Goal: Task Accomplishment & Management: Manage account settings

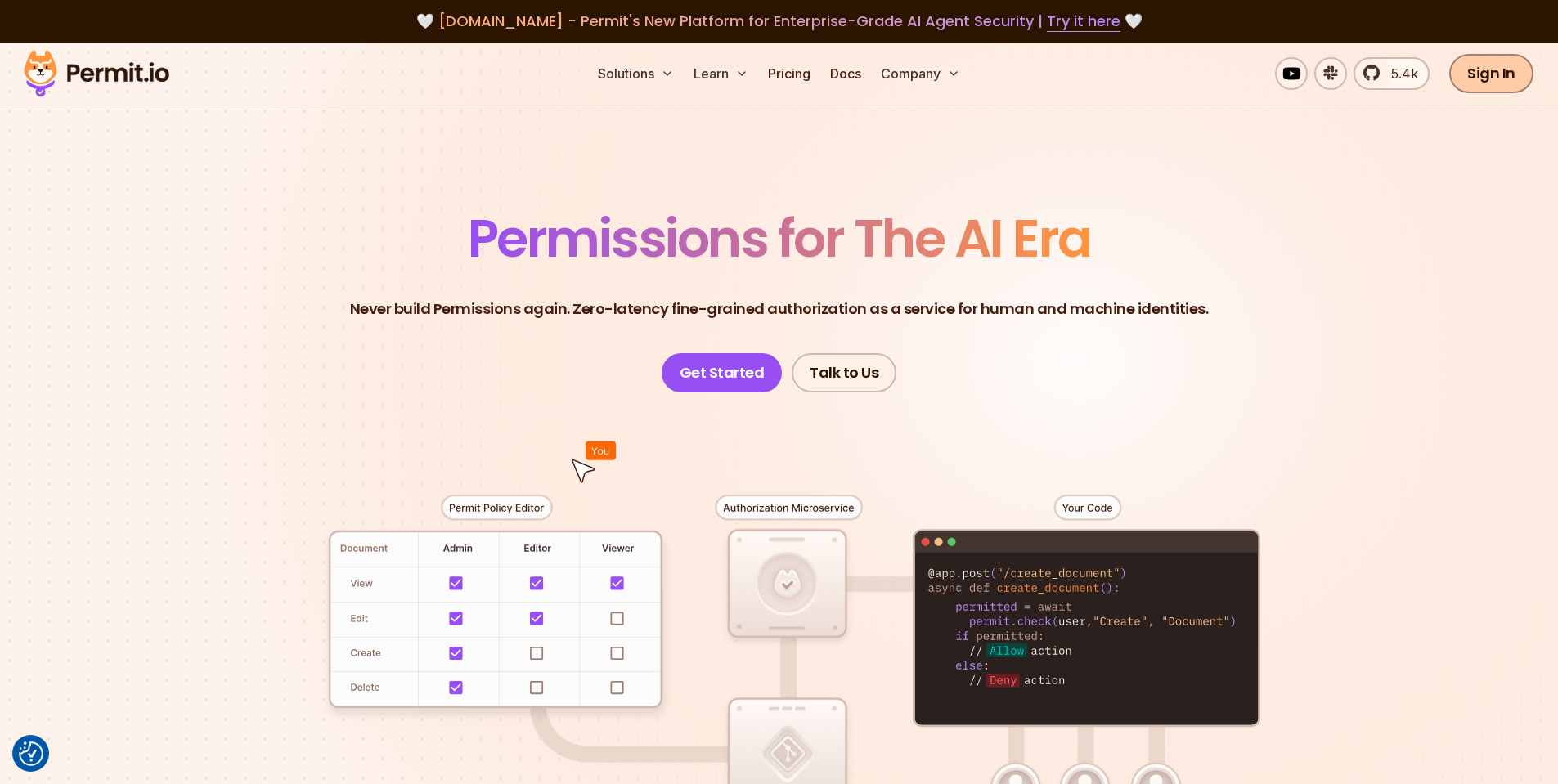
click at [1476, 71] on link "Sign In" at bounding box center [1491, 74] width 84 height 39
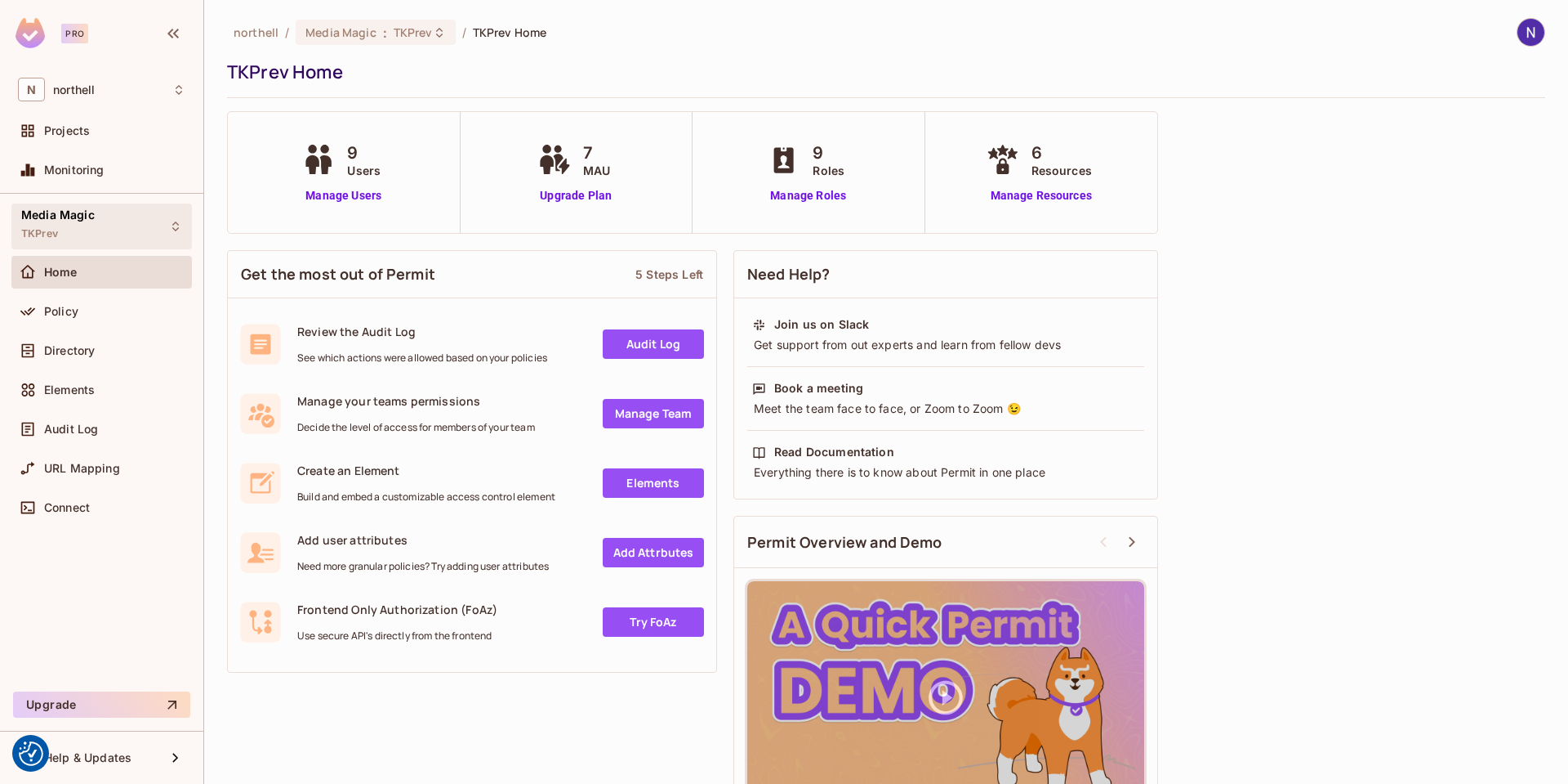
click at [136, 223] on div "Media Magic TKPrev" at bounding box center [102, 226] width 180 height 45
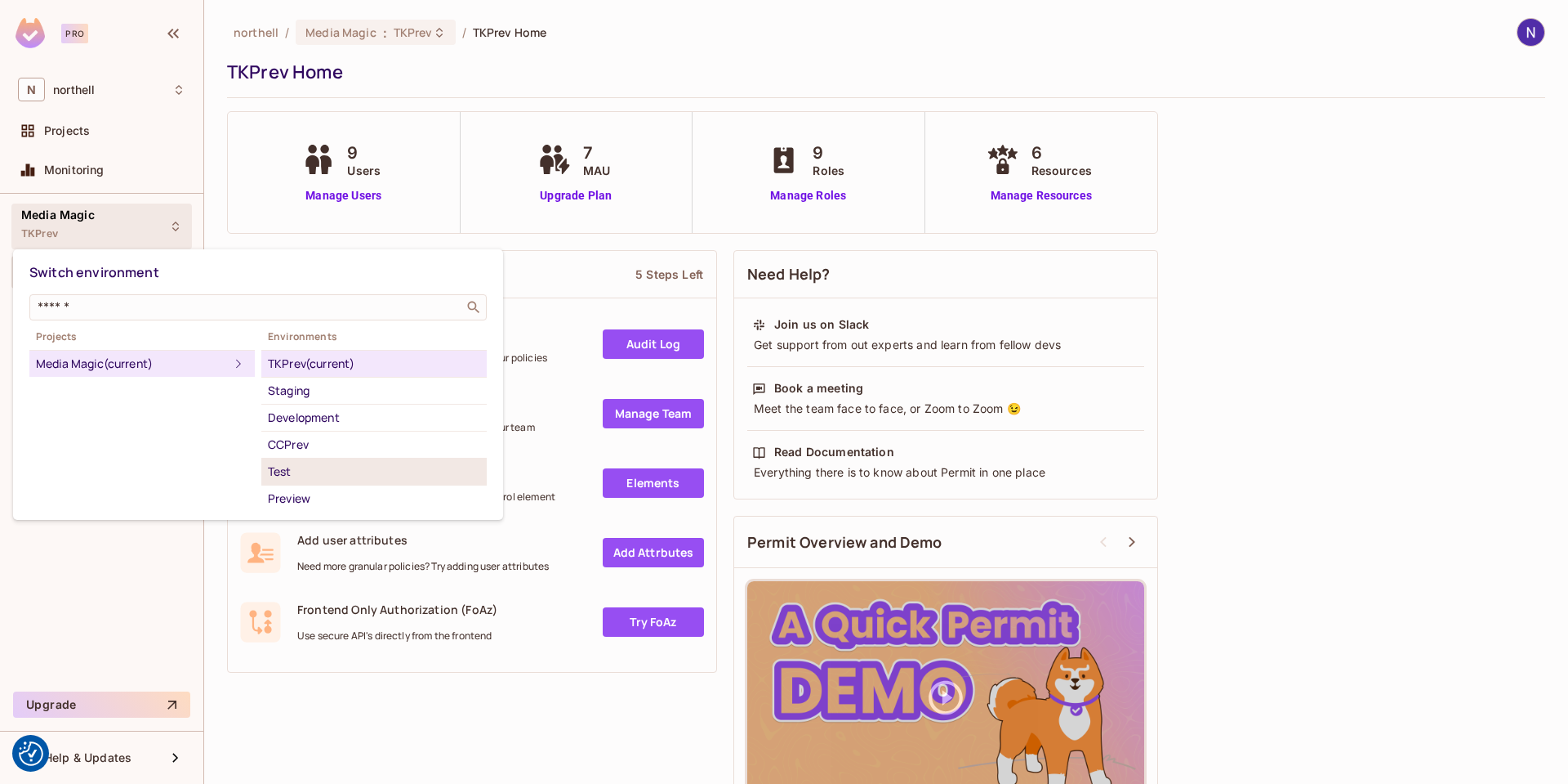
click at [281, 464] on div "Test" at bounding box center [374, 472] width 213 height 20
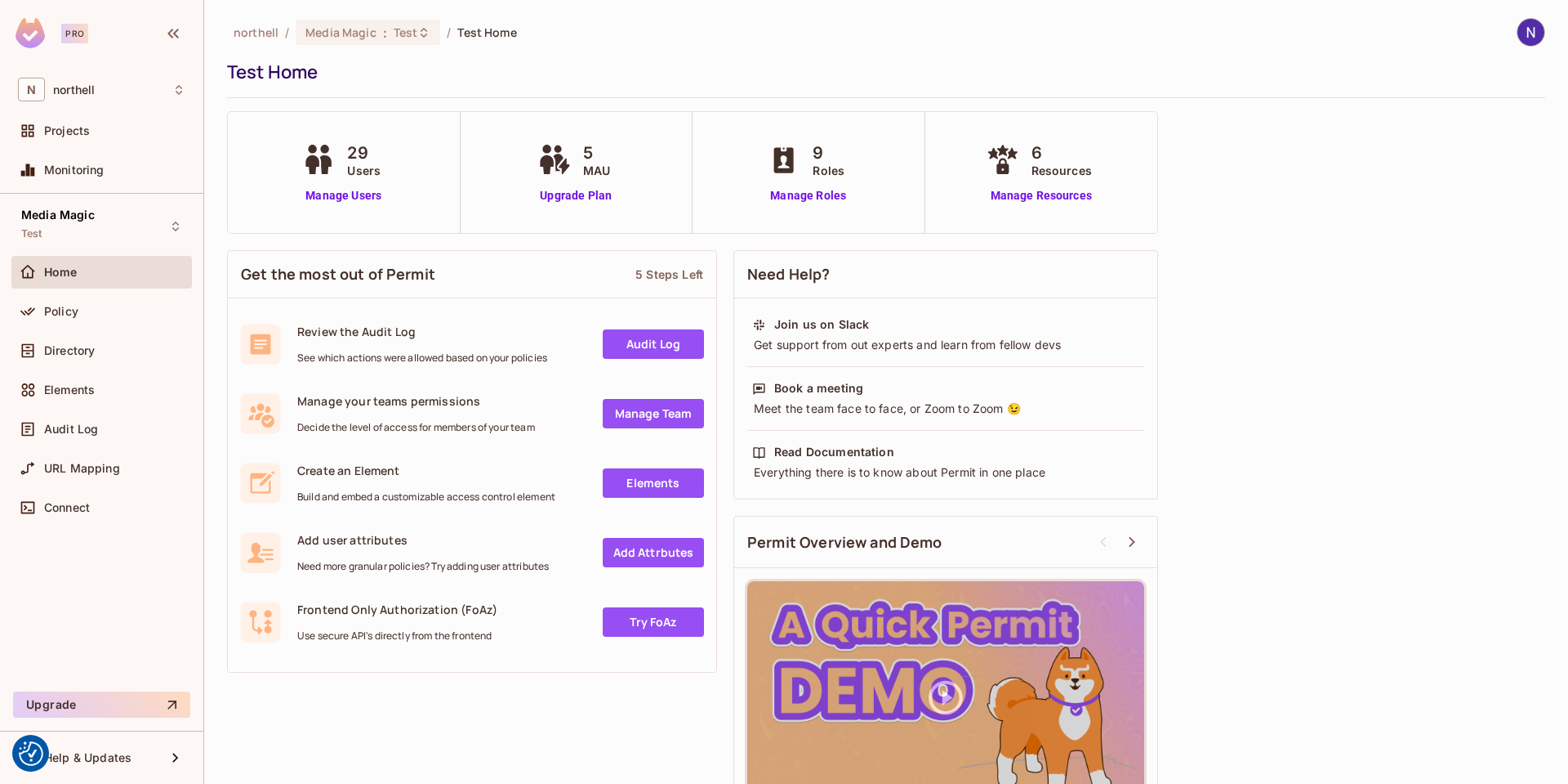
click at [330, 169] on icon at bounding box center [319, 159] width 41 height 30
click at [333, 204] on div "29 Users Manage Users" at bounding box center [343, 172] width 232 height 121
click at [331, 196] on link "Manage Users" at bounding box center [343, 195] width 90 height 17
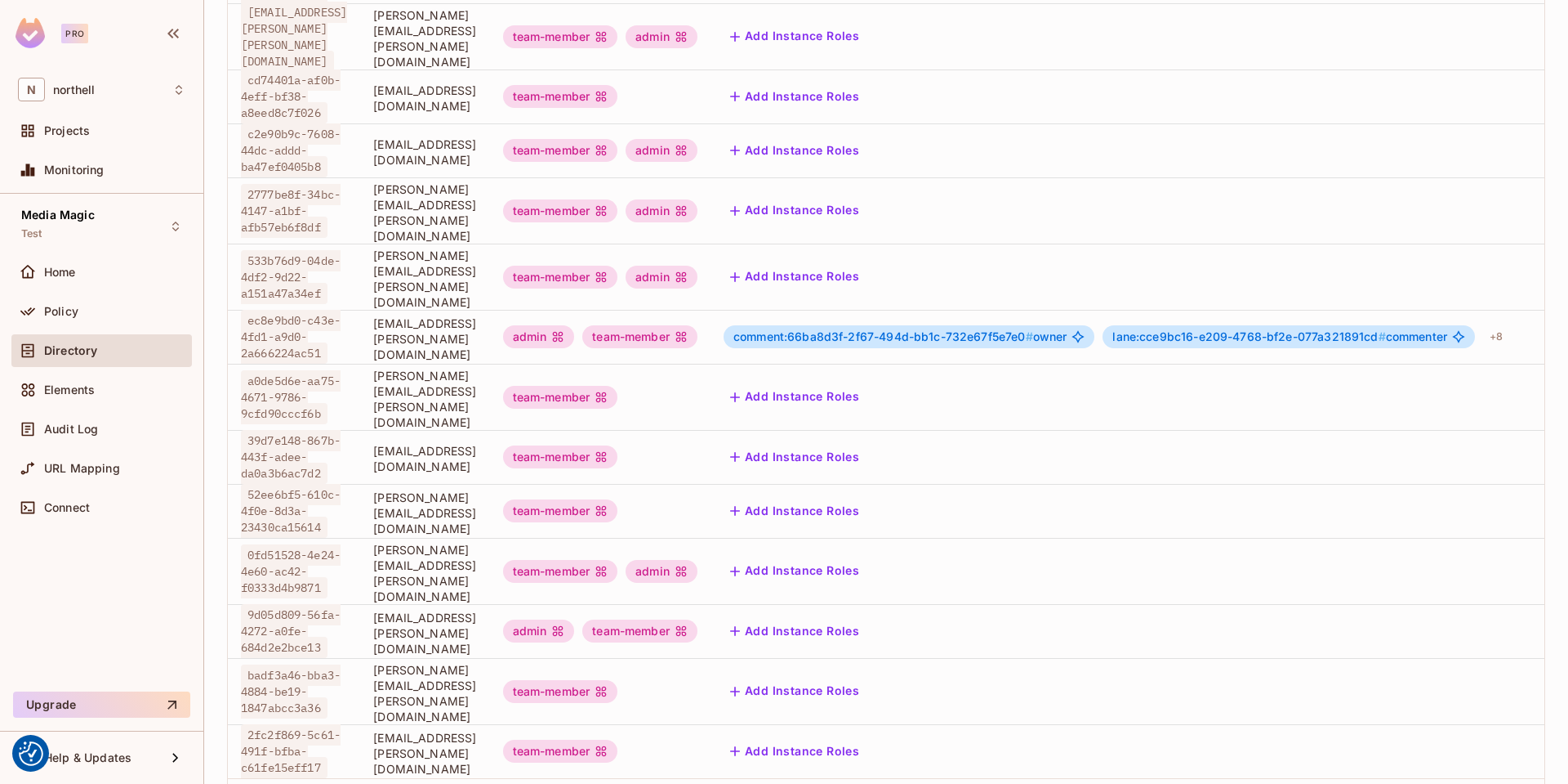
scroll to position [370, 0]
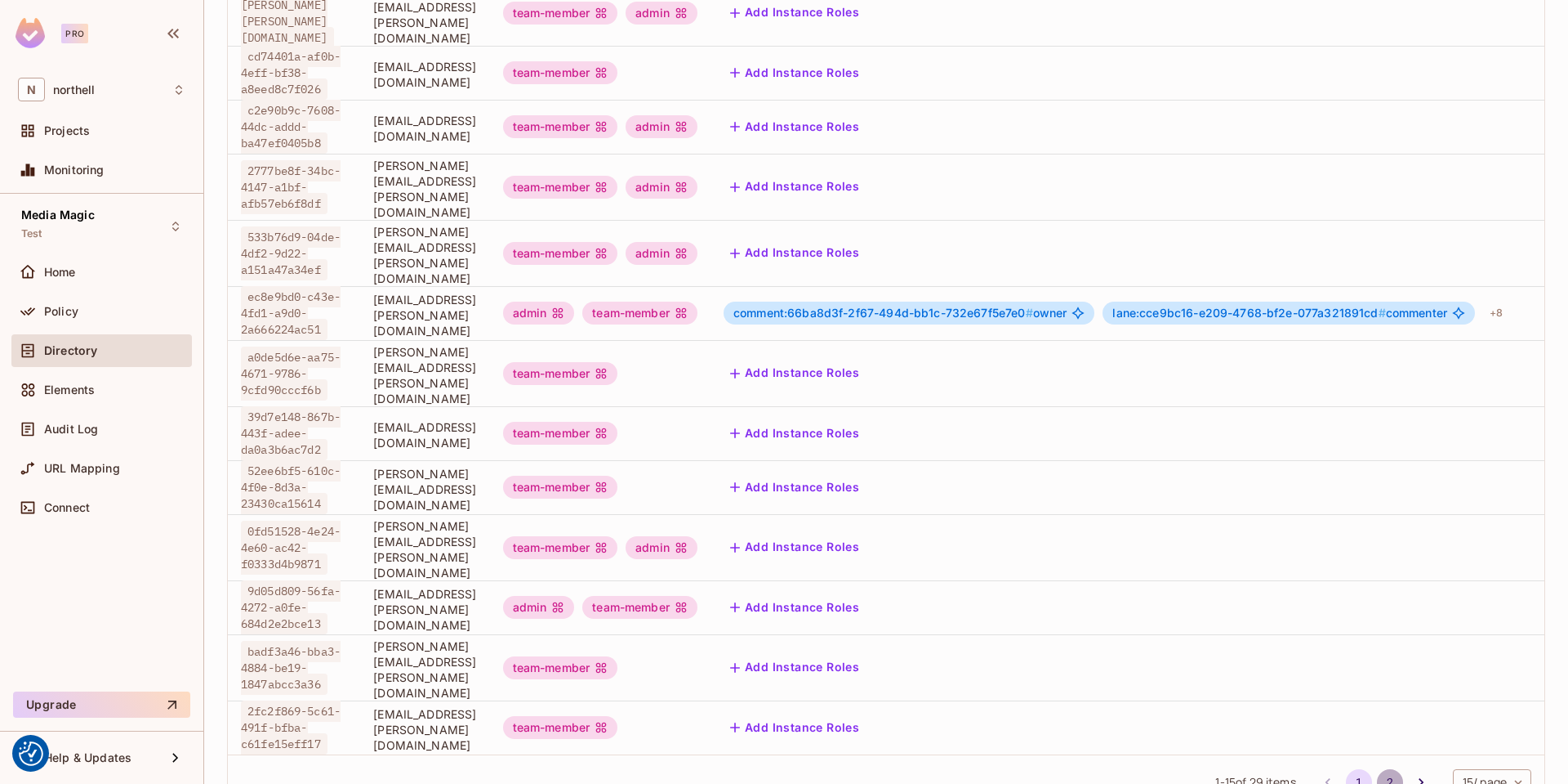
click at [1377, 769] on button "2" at bounding box center [1390, 782] width 26 height 26
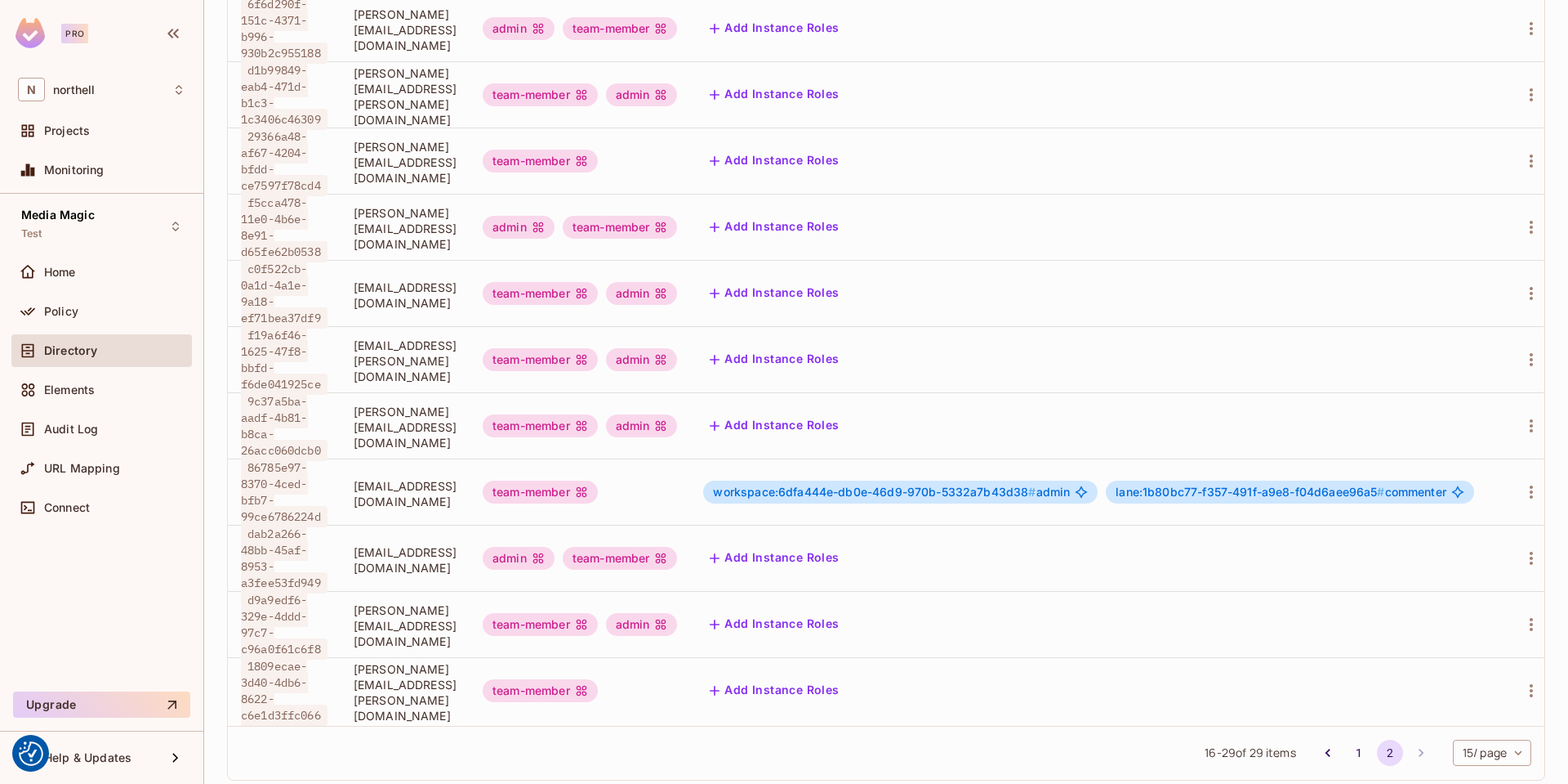
scroll to position [488, 0]
